Goal: Task Accomplishment & Management: Use online tool/utility

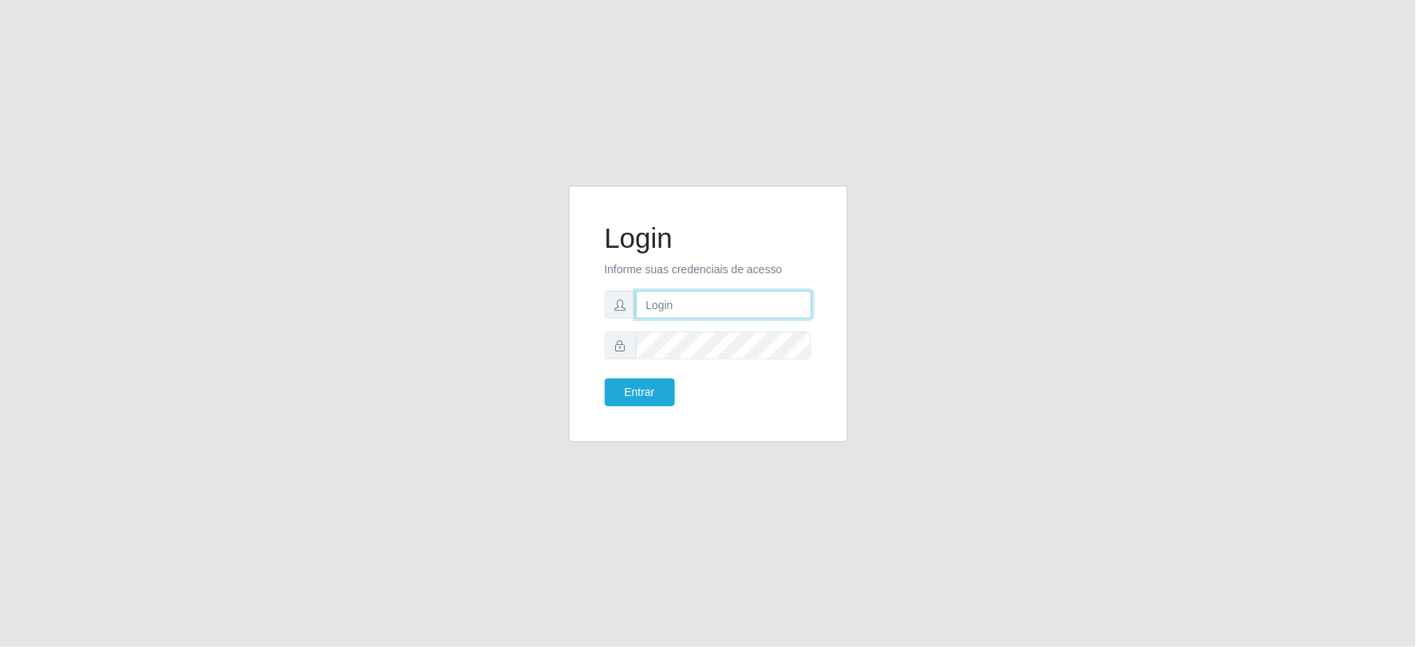
type input "[EMAIL_ADDRESS][DOMAIN_NAME]"
click at [612, 407] on div "Login Informe suas credenciais de acesso [EMAIL_ADDRESS][DOMAIN_NAME] Entrar" at bounding box center [708, 314] width 239 height 217
click at [628, 379] on button "Entrar" at bounding box center [640, 393] width 70 height 28
click at [646, 395] on button "Entrar" at bounding box center [640, 393] width 70 height 28
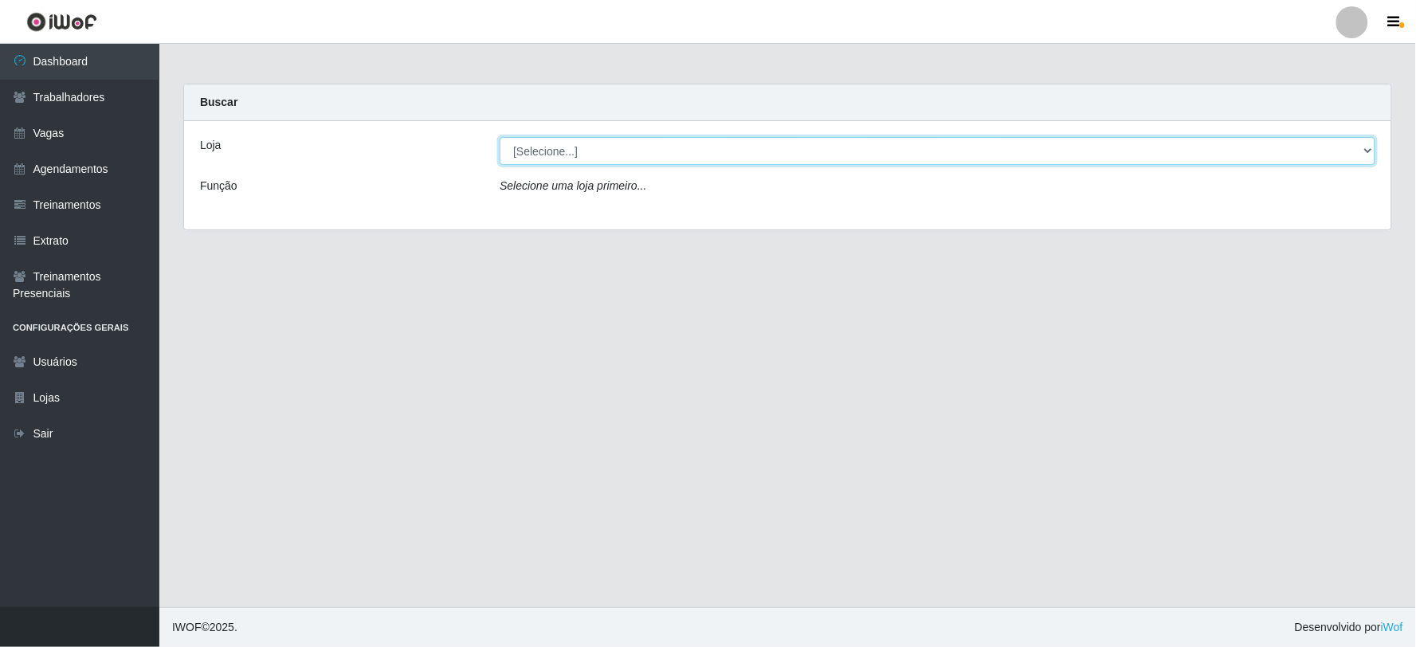
click at [564, 147] on select "[Selecione...] SuperFácil Atacado - Vale do Sol" at bounding box center [938, 151] width 876 height 28
select select "502"
click at [500, 137] on select "[Selecione...] SuperFácil Atacado - Vale do Sol" at bounding box center [938, 151] width 876 height 28
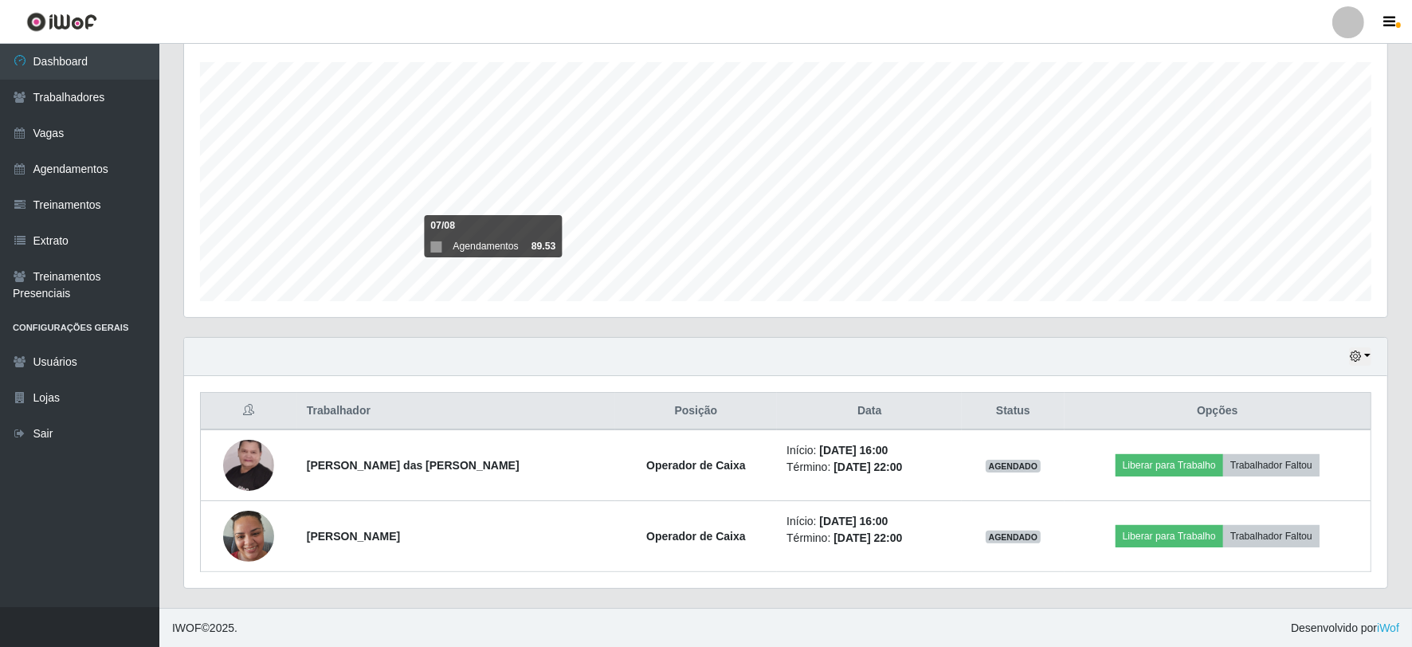
scroll to position [269, 0]
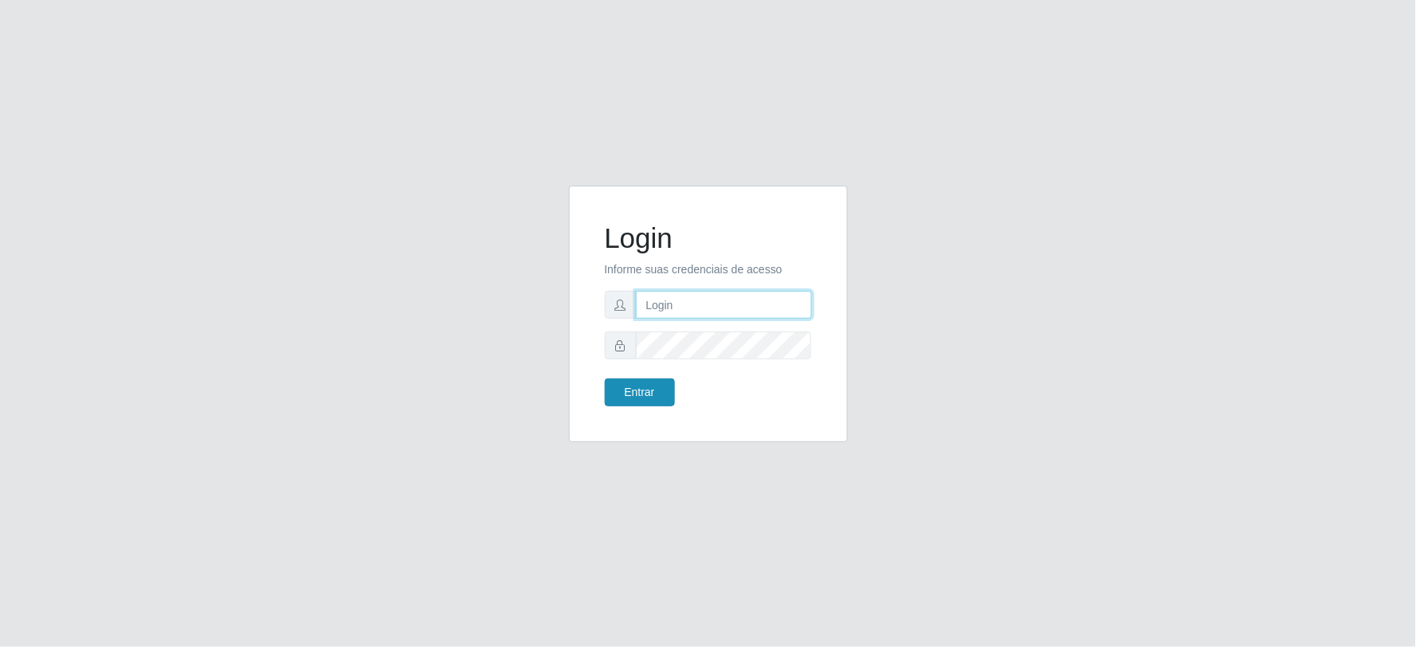
type input "[EMAIL_ADDRESS][DOMAIN_NAME]"
click at [646, 392] on button "Entrar" at bounding box center [640, 393] width 70 height 28
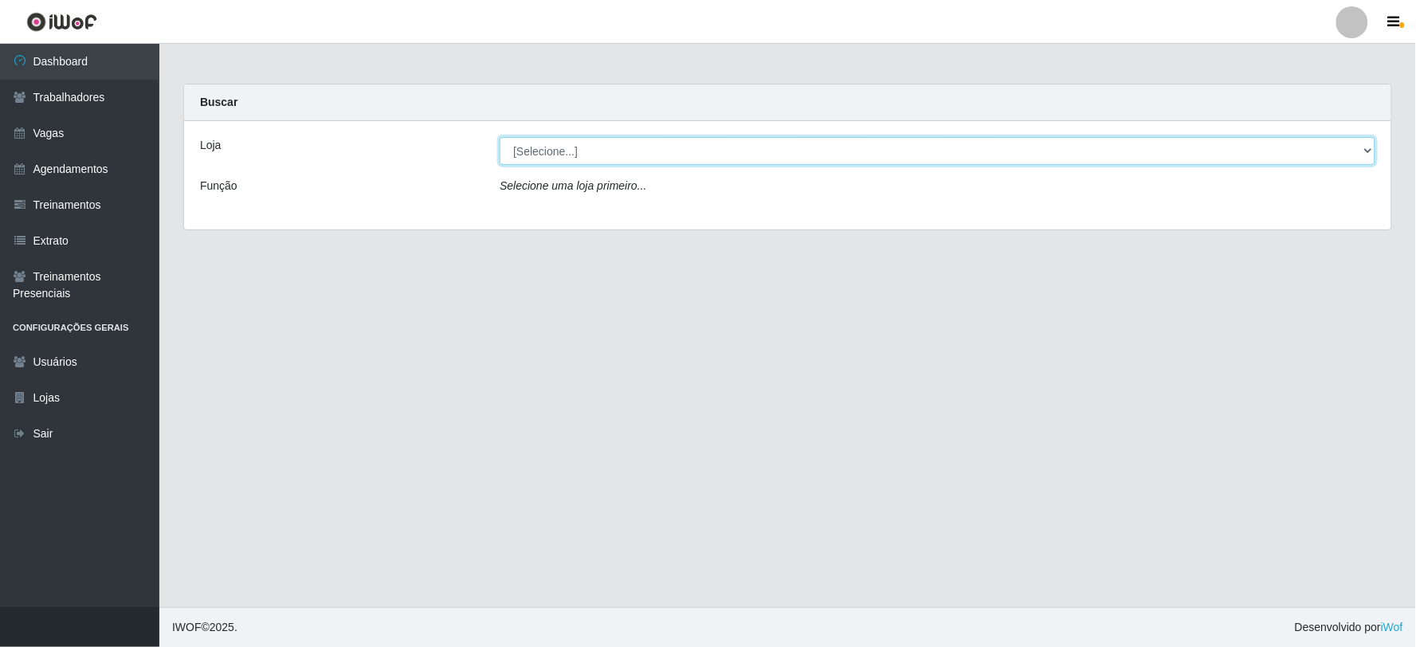
click at [623, 142] on select "[Selecione...] SuperFácil Atacado - Vale do Sol" at bounding box center [938, 151] width 876 height 28
select select "502"
click at [500, 137] on select "[Selecione...] SuperFácil Atacado - Vale do Sol" at bounding box center [938, 151] width 876 height 28
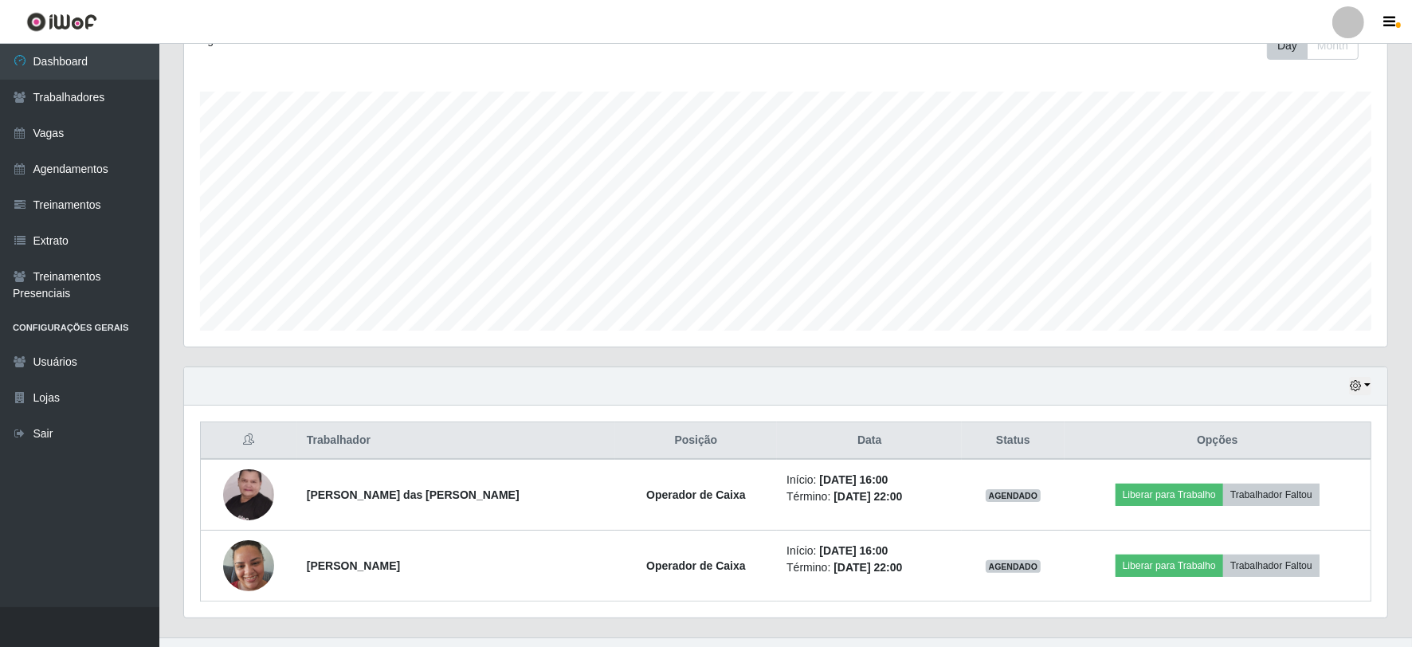
scroll to position [269, 0]
